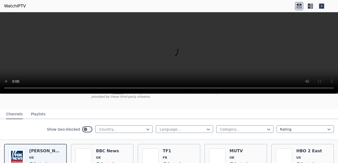
scroll to position [41, 0]
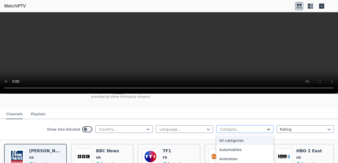
click at [266, 127] on icon at bounding box center [268, 129] width 5 height 5
click at [9, 123] on div "Show Geo-blocked Country... Language... Category... Rating" at bounding box center [169, 129] width 338 height 21
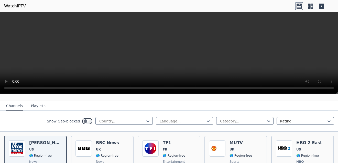
scroll to position [49, 0]
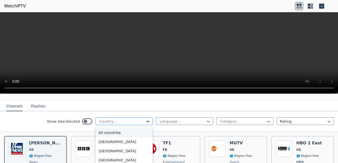
click at [145, 119] on icon at bounding box center [147, 121] width 5 height 5
type input "*"
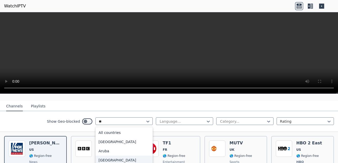
type input "***"
click at [105, 156] on div "[GEOGRAPHIC_DATA]" at bounding box center [123, 160] width 57 height 9
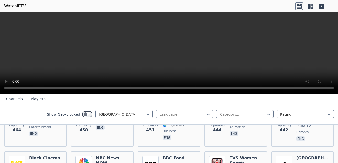
scroll to position [685, 0]
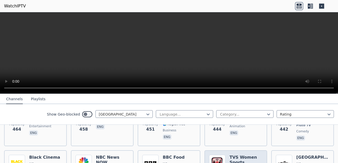
click at [231, 155] on h6 "TVS Women Sports" at bounding box center [245, 160] width 33 height 10
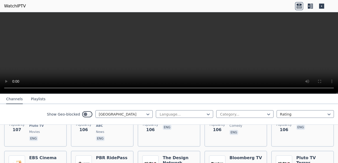
scroll to position [2095, 0]
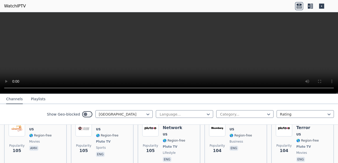
scroll to position [2130, 0]
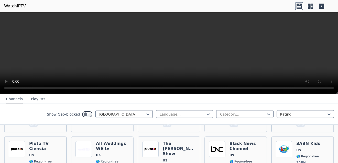
scroll to position [2684, 0]
